Goal: Information Seeking & Learning: Learn about a topic

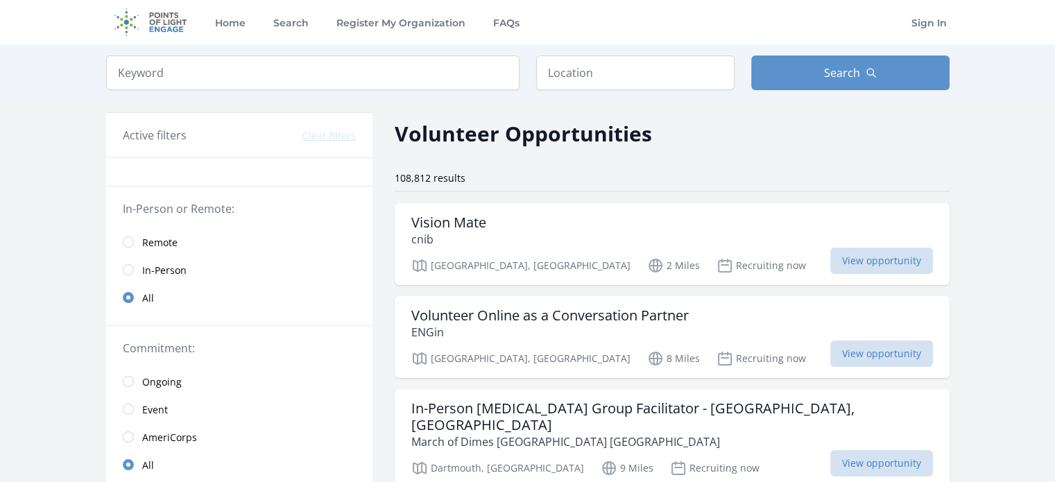
click at [131, 246] on link "Remote" at bounding box center [239, 242] width 266 height 28
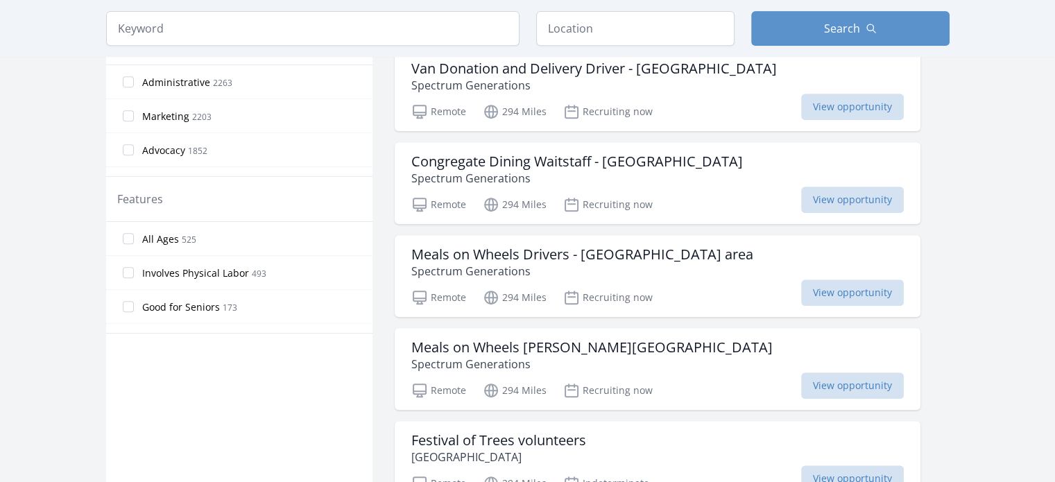
scroll to position [619, 0]
click at [144, 236] on span "All Ages" at bounding box center [160, 239] width 37 height 14
click at [134, 236] on input "All Ages 525" at bounding box center [128, 238] width 11 height 11
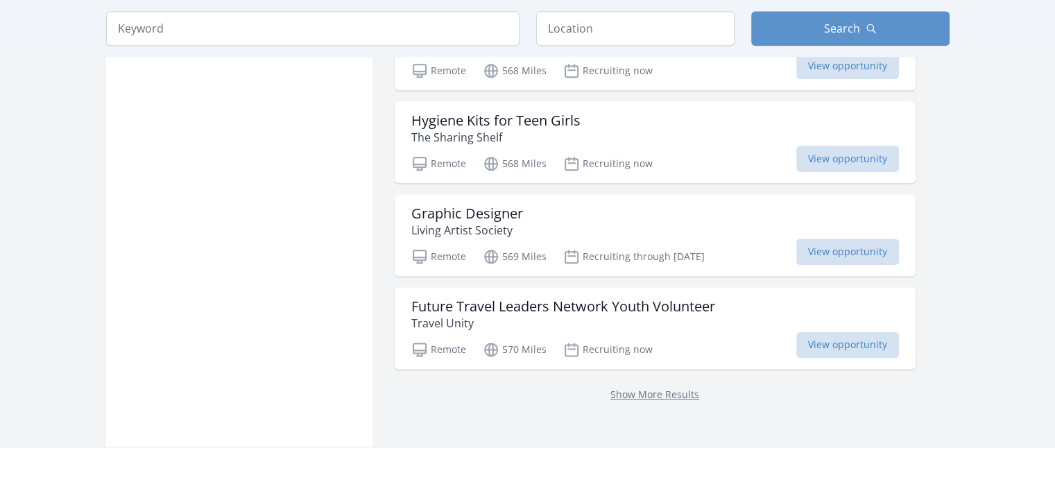
scroll to position [1684, 0]
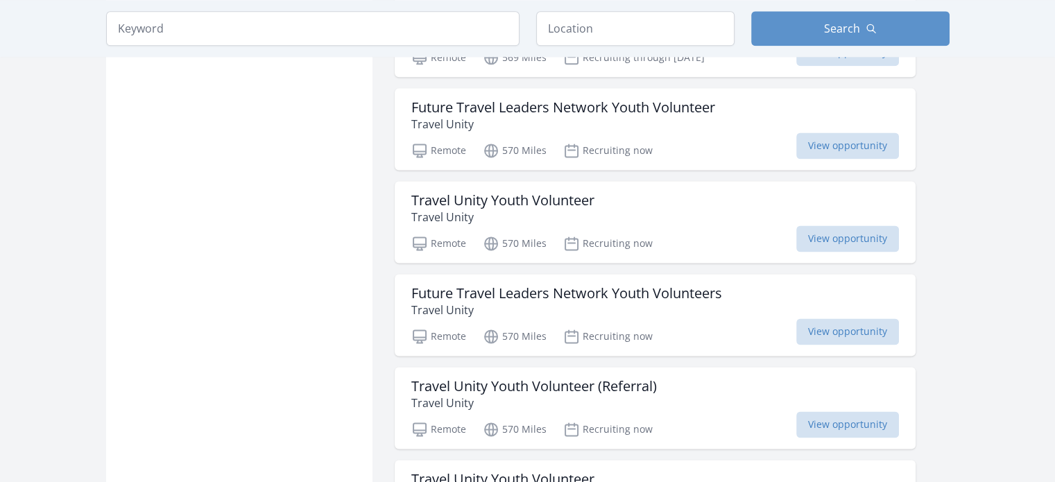
scroll to position [1893, 0]
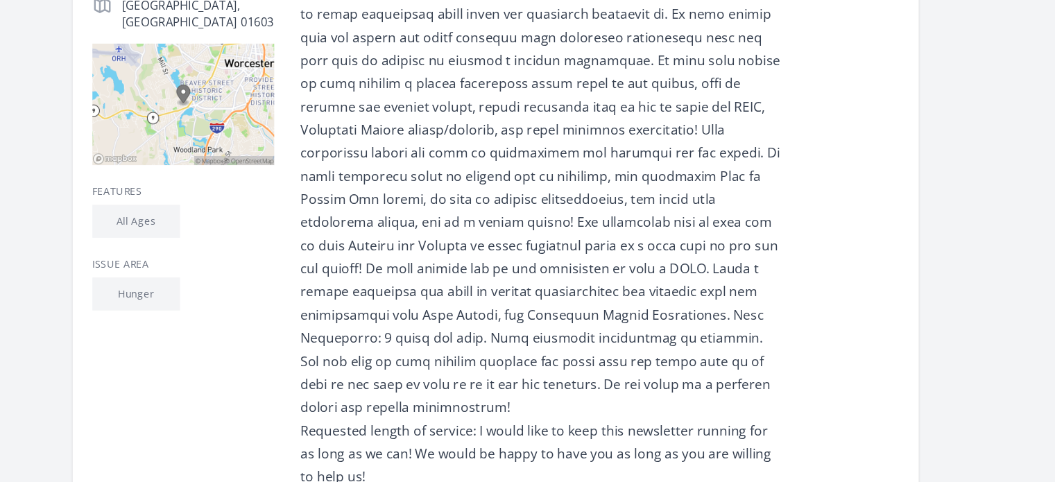
scroll to position [298, 0]
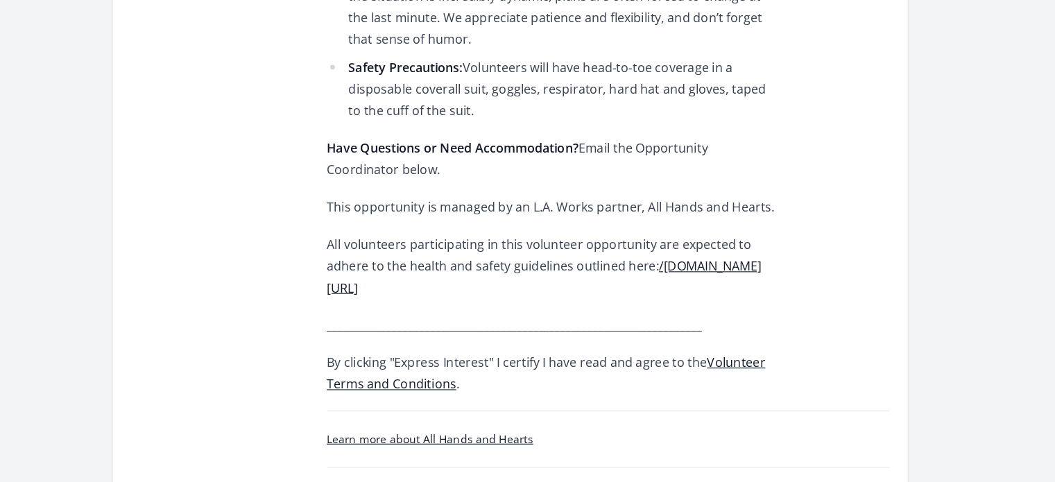
scroll to position [877, 0]
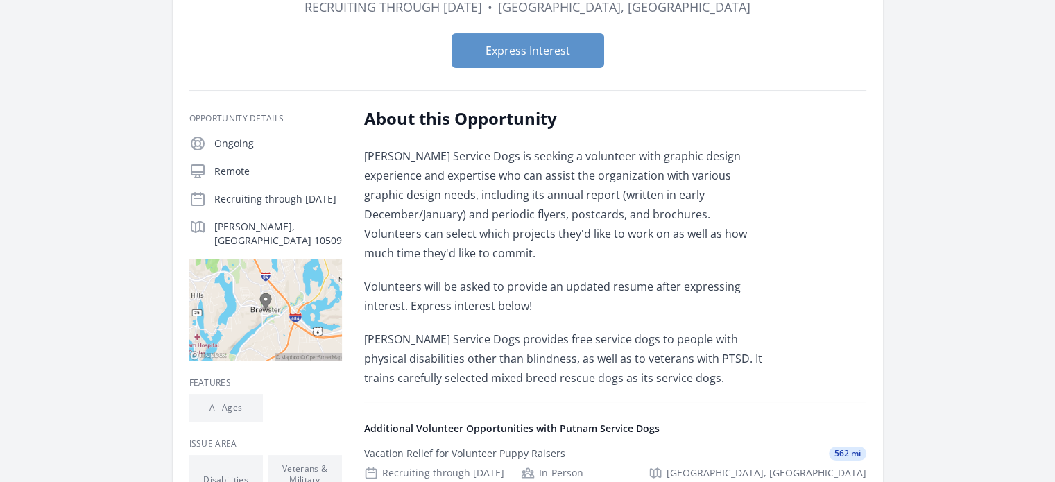
scroll to position [139, 0]
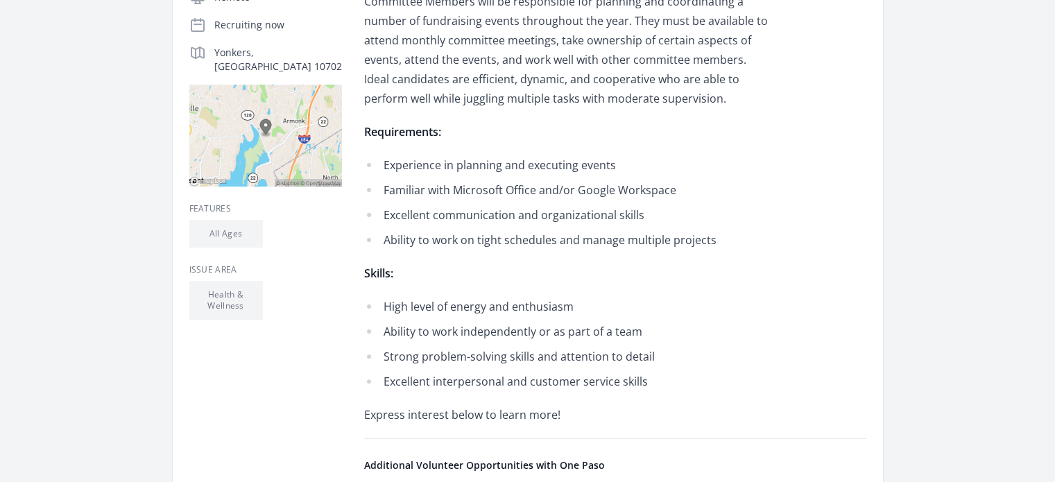
scroll to position [321, 0]
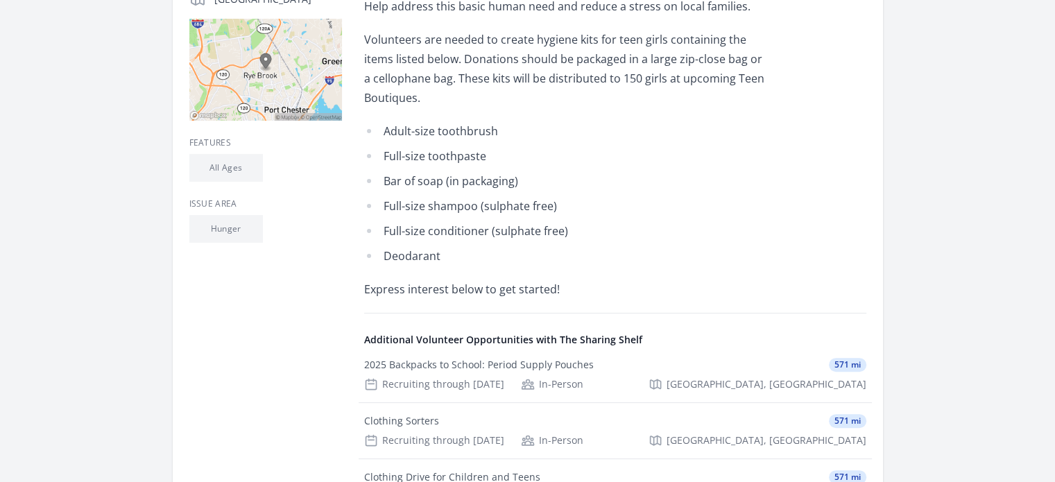
scroll to position [644, 0]
